Goal: Task Accomplishment & Management: Use online tool/utility

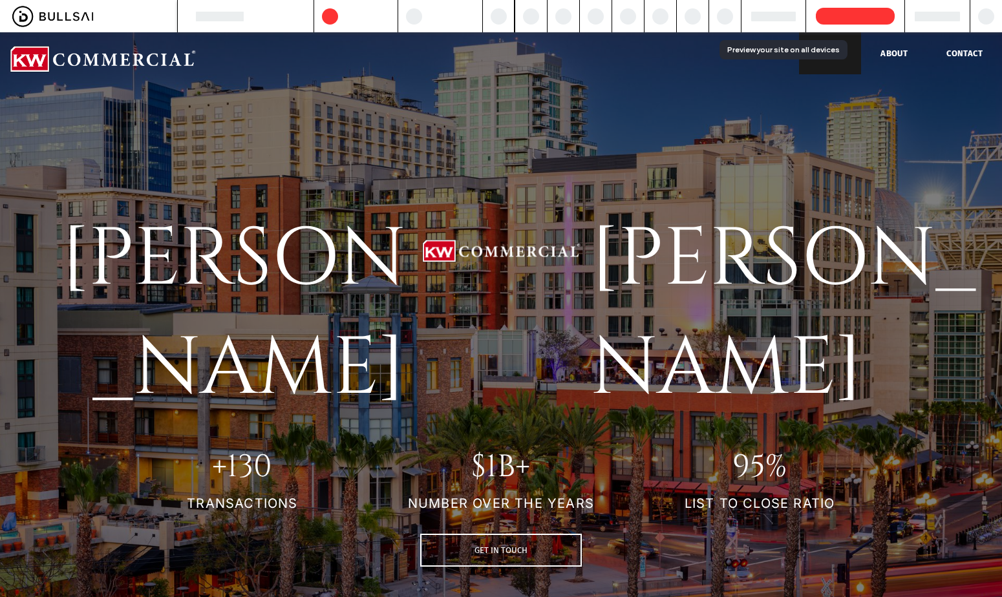
click at [896, 110] on div "[PERSON_NAME] Click To Paste Click To Paste [PERSON_NAME] Click To Paste Click …" at bounding box center [501, 367] width 1002 height 670
drag, startPoint x: 796, startPoint y: 18, endPoint x: 761, endPoint y: 14, distance: 35.8
click at [796, 18] on div at bounding box center [773, 16] width 65 height 32
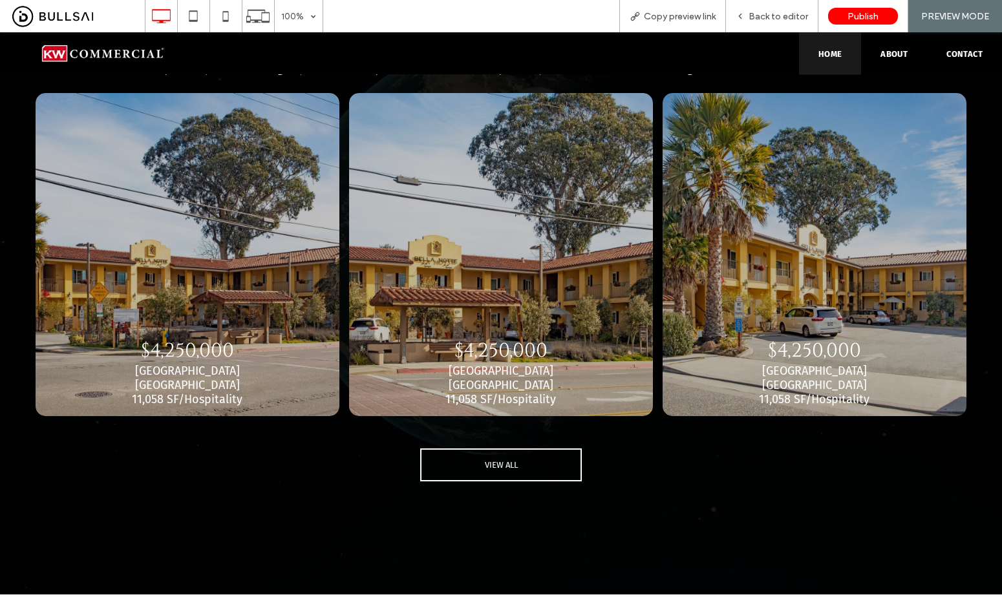
scroll to position [2337, 0]
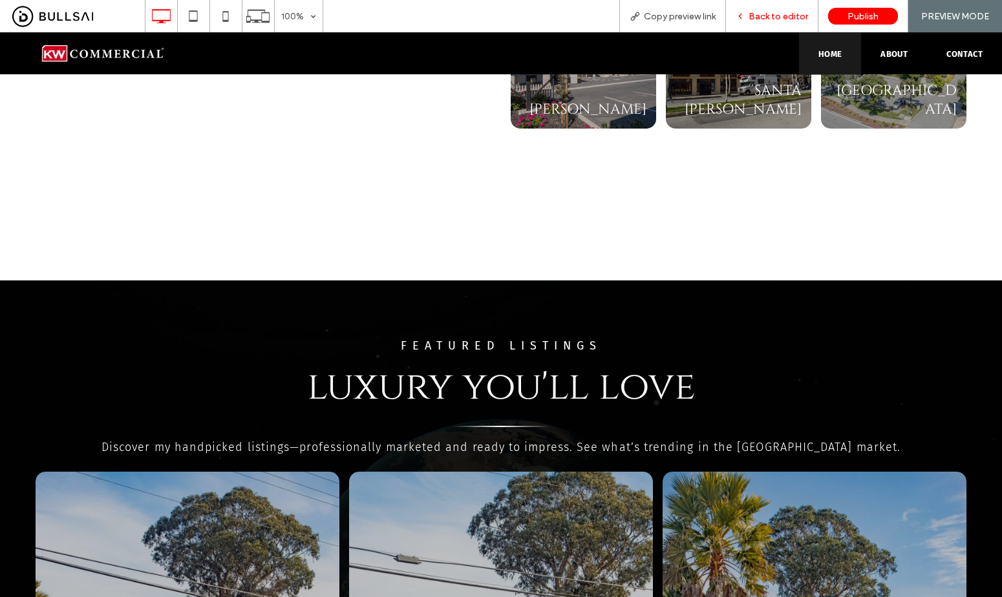
click at [793, 25] on div "Back to editor" at bounding box center [772, 16] width 92 height 32
click at [785, 17] on span "Back to editor" at bounding box center [777, 16] width 59 height 11
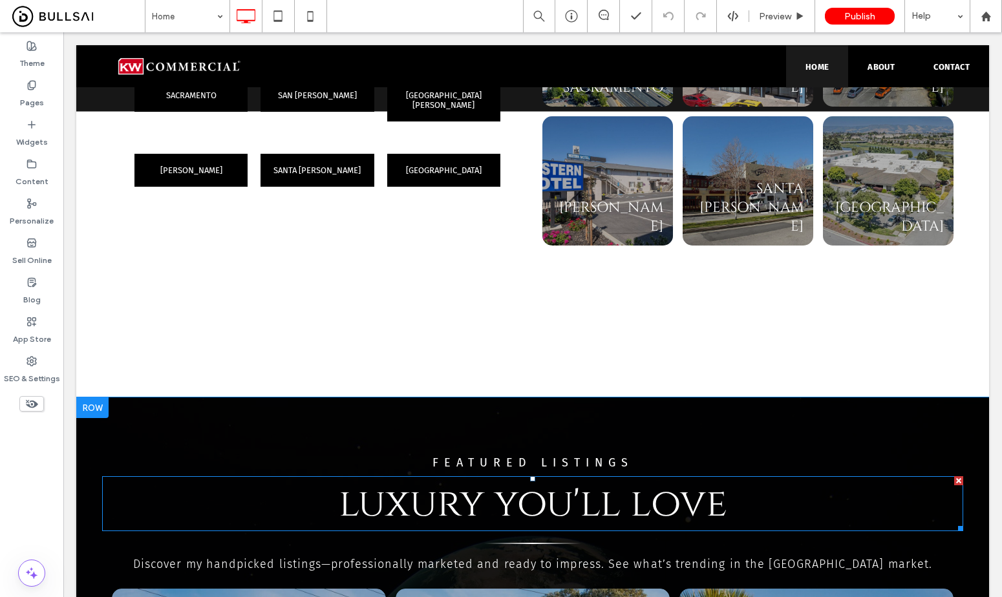
click at [642, 478] on span "luxury you'll love" at bounding box center [533, 504] width 388 height 52
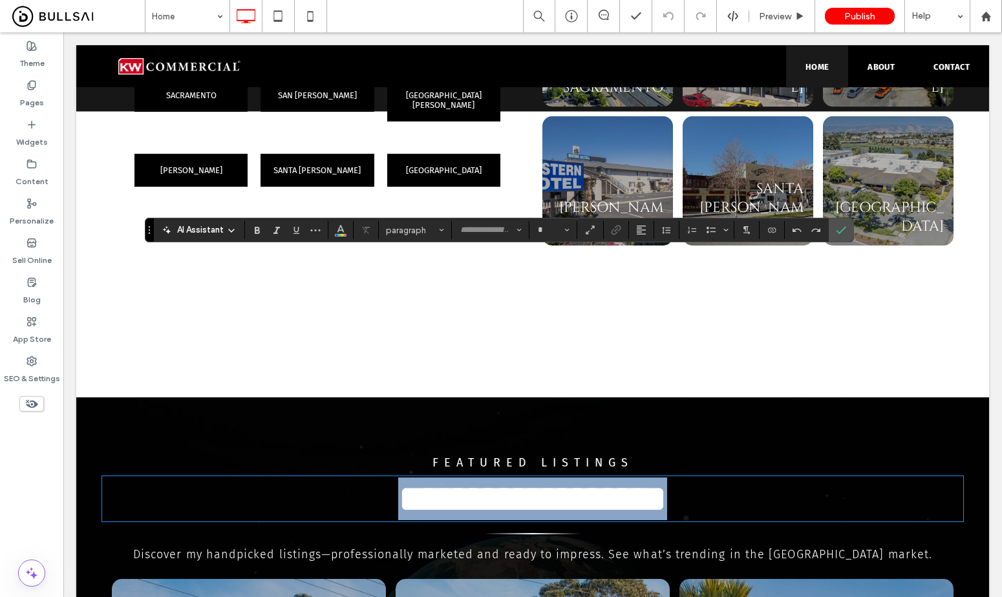
type input "******"
type input "**"
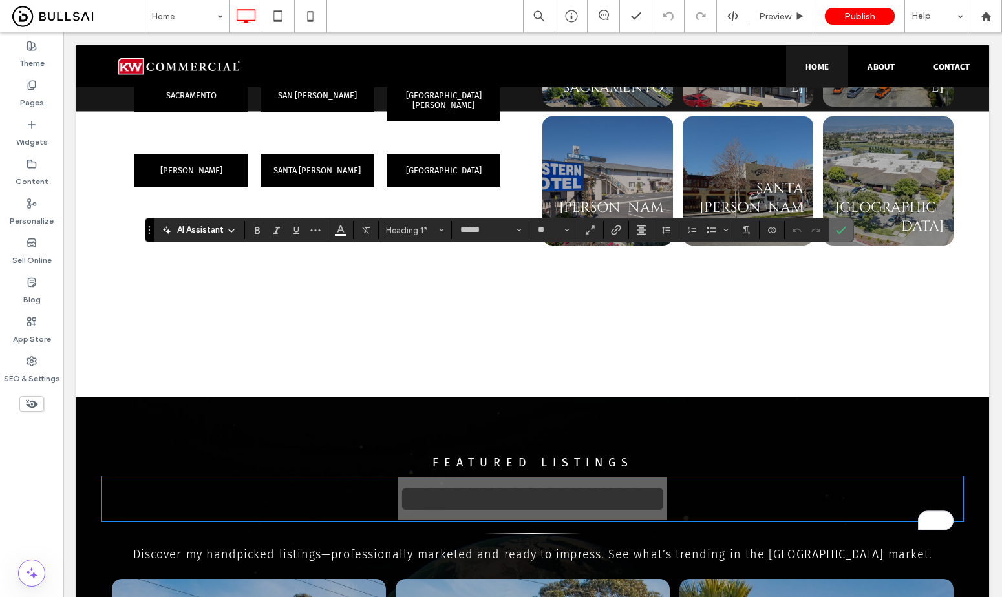
click at [841, 226] on icon "Confirm" at bounding box center [841, 230] width 10 height 10
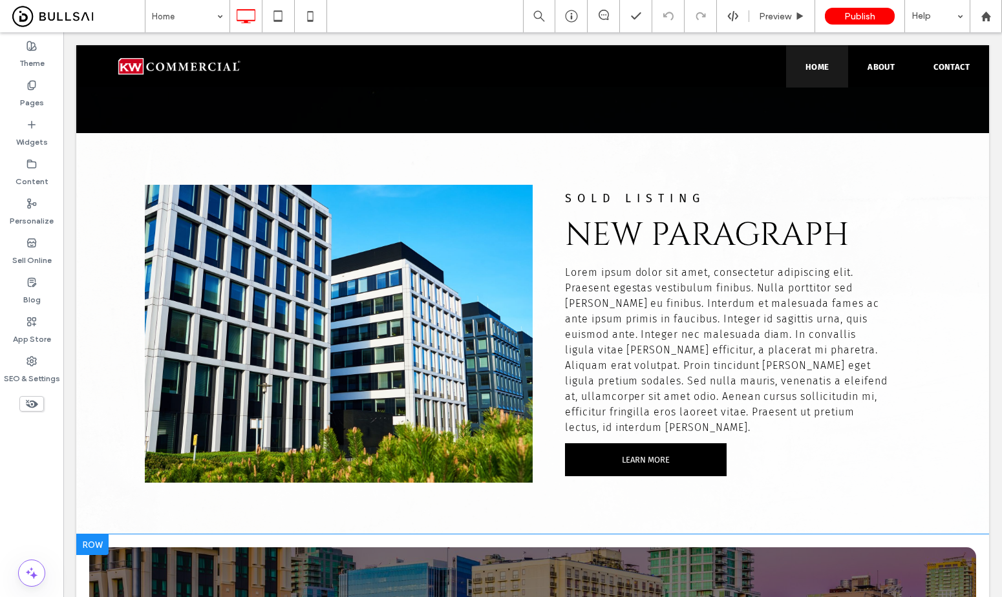
scroll to position [3510, 0]
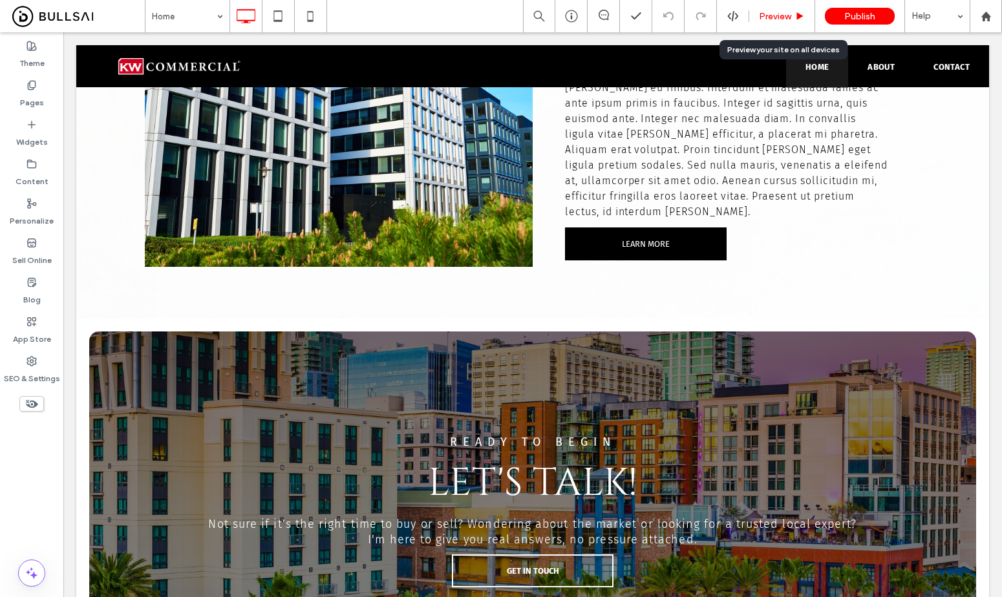
click at [801, 20] on icon at bounding box center [800, 17] width 10 height 10
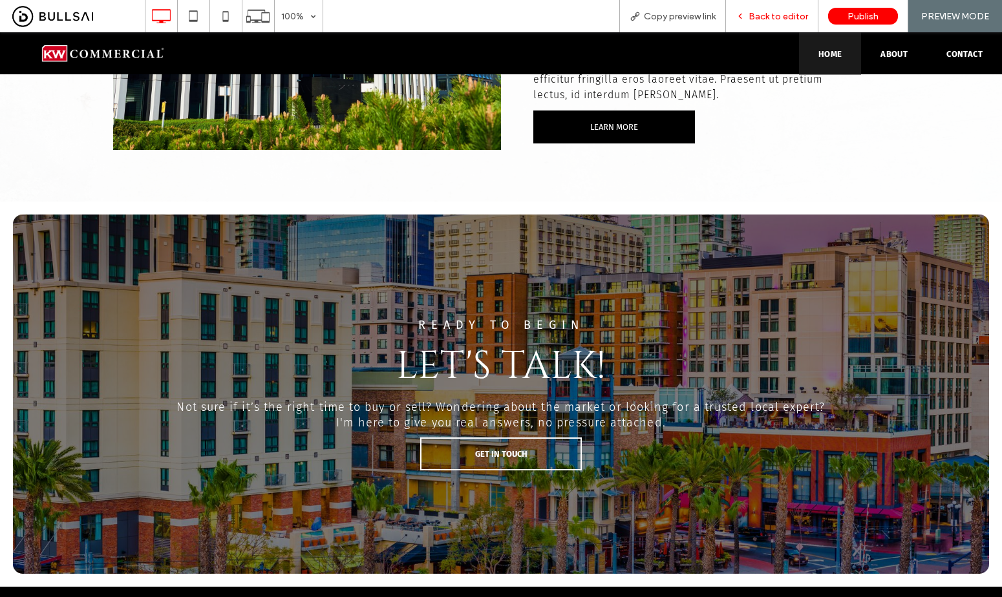
click at [804, 22] on div "Back to editor" at bounding box center [772, 16] width 92 height 32
click at [775, 12] on span "Back to editor" at bounding box center [777, 16] width 59 height 11
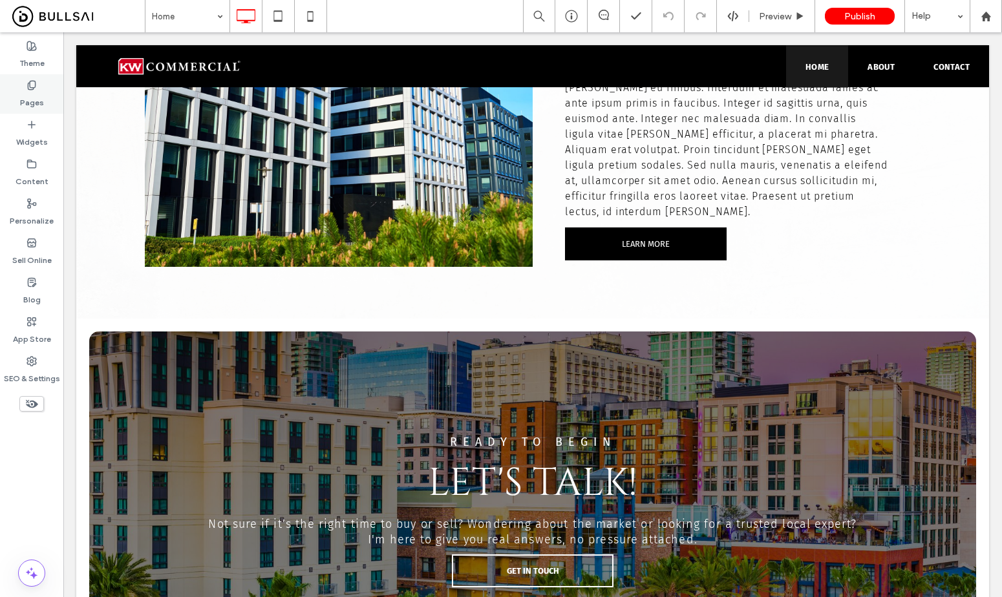
click at [25, 79] on div "Pages" at bounding box center [31, 93] width 63 height 39
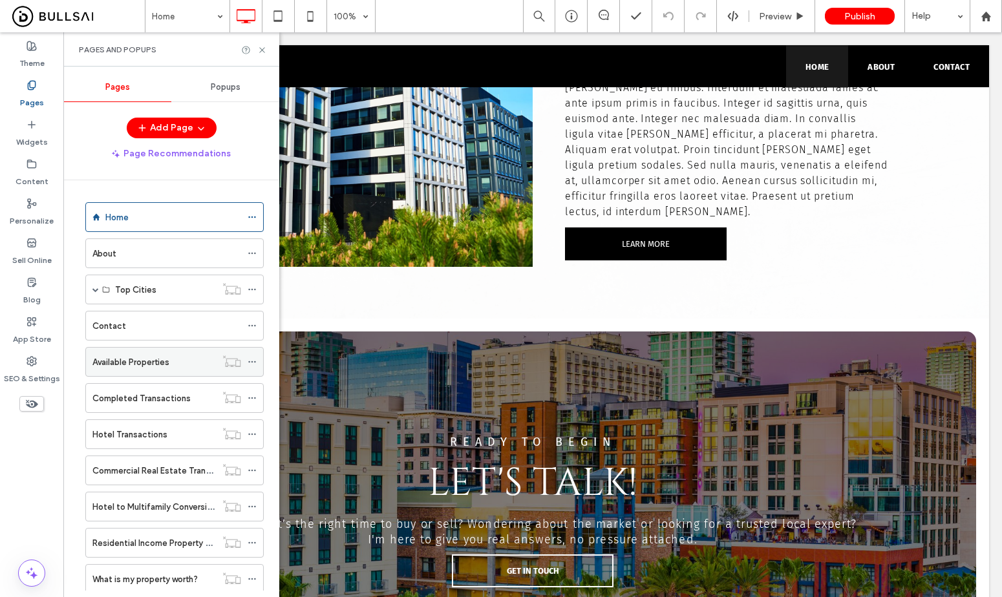
click at [145, 360] on label "Available Properties" at bounding box center [130, 362] width 77 height 23
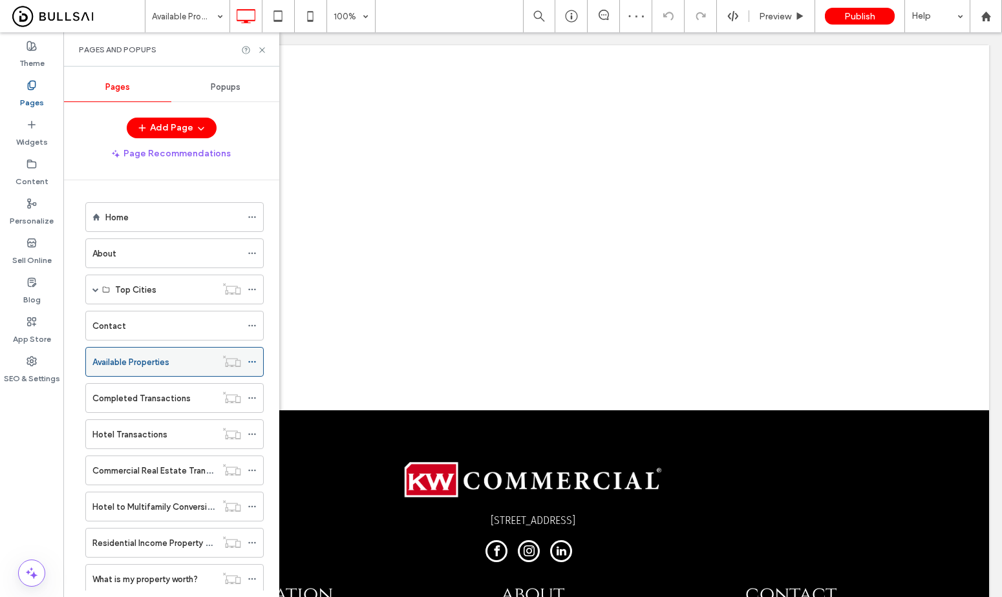
scroll to position [36, 0]
